Goal: Task Accomplishment & Management: Manage account settings

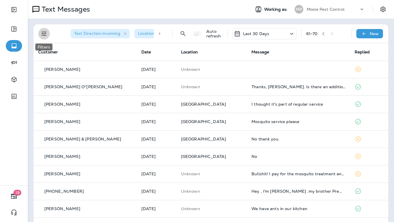
drag, startPoint x: 43, startPoint y: 33, endPoint x: 46, endPoint y: 34, distance: 3.3
click at [43, 33] on icon "Filters" at bounding box center [43, 33] width 5 height 5
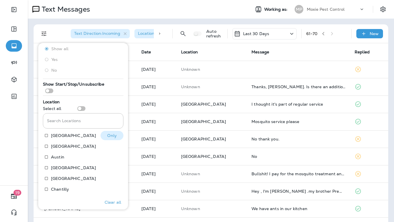
scroll to position [62, 0]
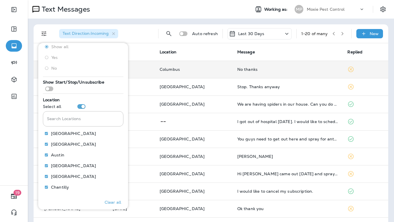
click at [149, 74] on td "[DATE]" at bounding box center [131, 69] width 47 height 17
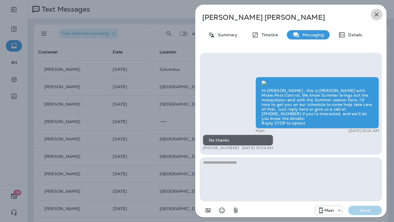
click at [377, 14] on icon "button" at bounding box center [377, 15] width 4 height 4
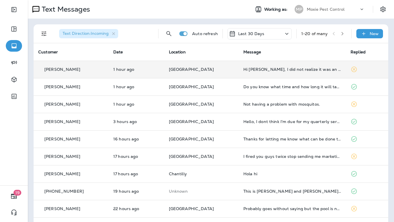
click at [272, 70] on div "Hi [PERSON_NAME], I did not realize it was an extra charge. We will pass. Thank…" at bounding box center [292, 69] width 98 height 5
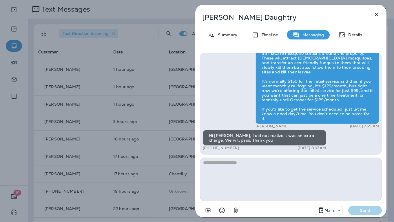
click at [184, 106] on div "Rhonda Daughtry Summary Timeline Messaging Details Hi Rhonda , this is Steven w…" at bounding box center [197, 111] width 394 height 222
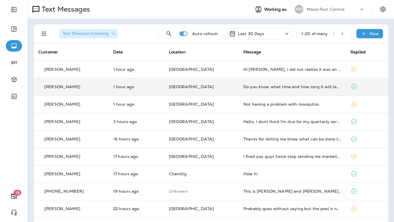
click at [220, 83] on td "[GEOGRAPHIC_DATA]" at bounding box center [201, 86] width 74 height 17
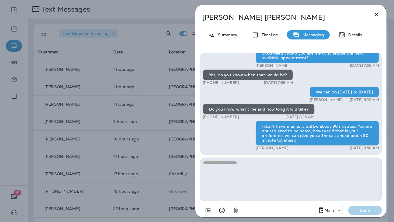
click at [190, 86] on div "Landon Boyles Summary Timeline Messaging Details Prepare for the unpredictable …" at bounding box center [197, 111] width 394 height 222
